Goal: Use online tool/utility: Utilize a website feature to perform a specific function

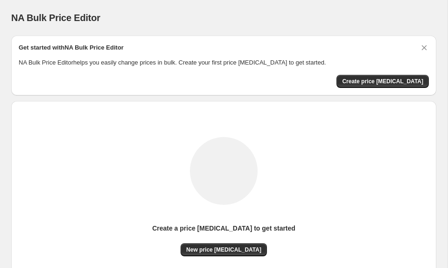
click at [244, 257] on div "Create a price [MEDICAL_DATA] to get started New price [MEDICAL_DATA]" at bounding box center [224, 196] width 410 height 177
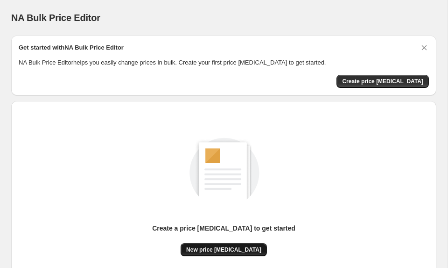
click at [245, 253] on button "New price [MEDICAL_DATA]" at bounding box center [224, 249] width 86 height 13
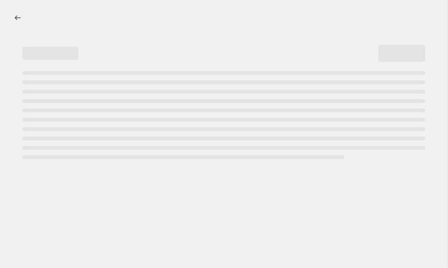
select select "percentage"
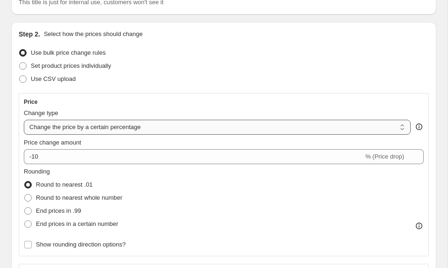
scroll to position [80, 0]
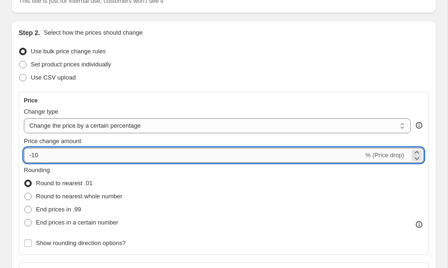
click at [213, 153] on input "-10" at bounding box center [194, 155] width 340 height 15
type input "-1"
type input "-30"
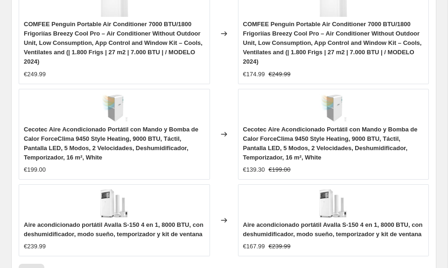
scroll to position [1062, 0]
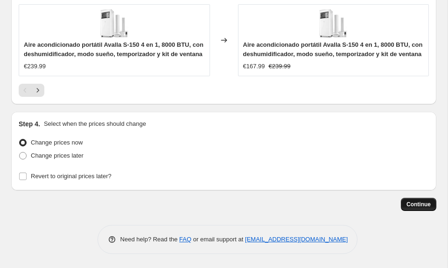
click at [436, 204] on button "Continue" at bounding box center [418, 204] width 35 height 13
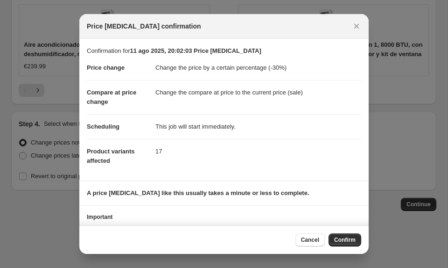
scroll to position [39, 0]
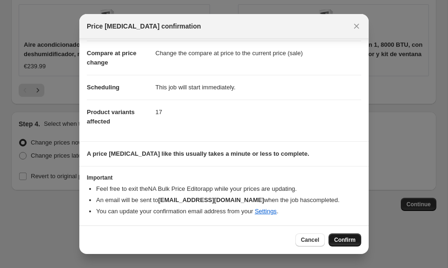
click at [333, 240] on button "Confirm" at bounding box center [345, 239] width 33 height 13
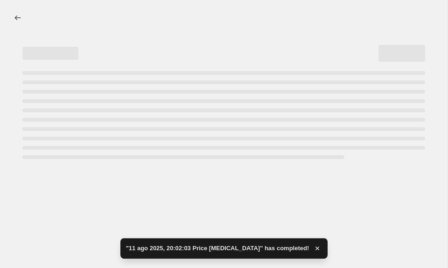
select select "percentage"
